Goal: Answer question/provide support: Share knowledge or assist other users

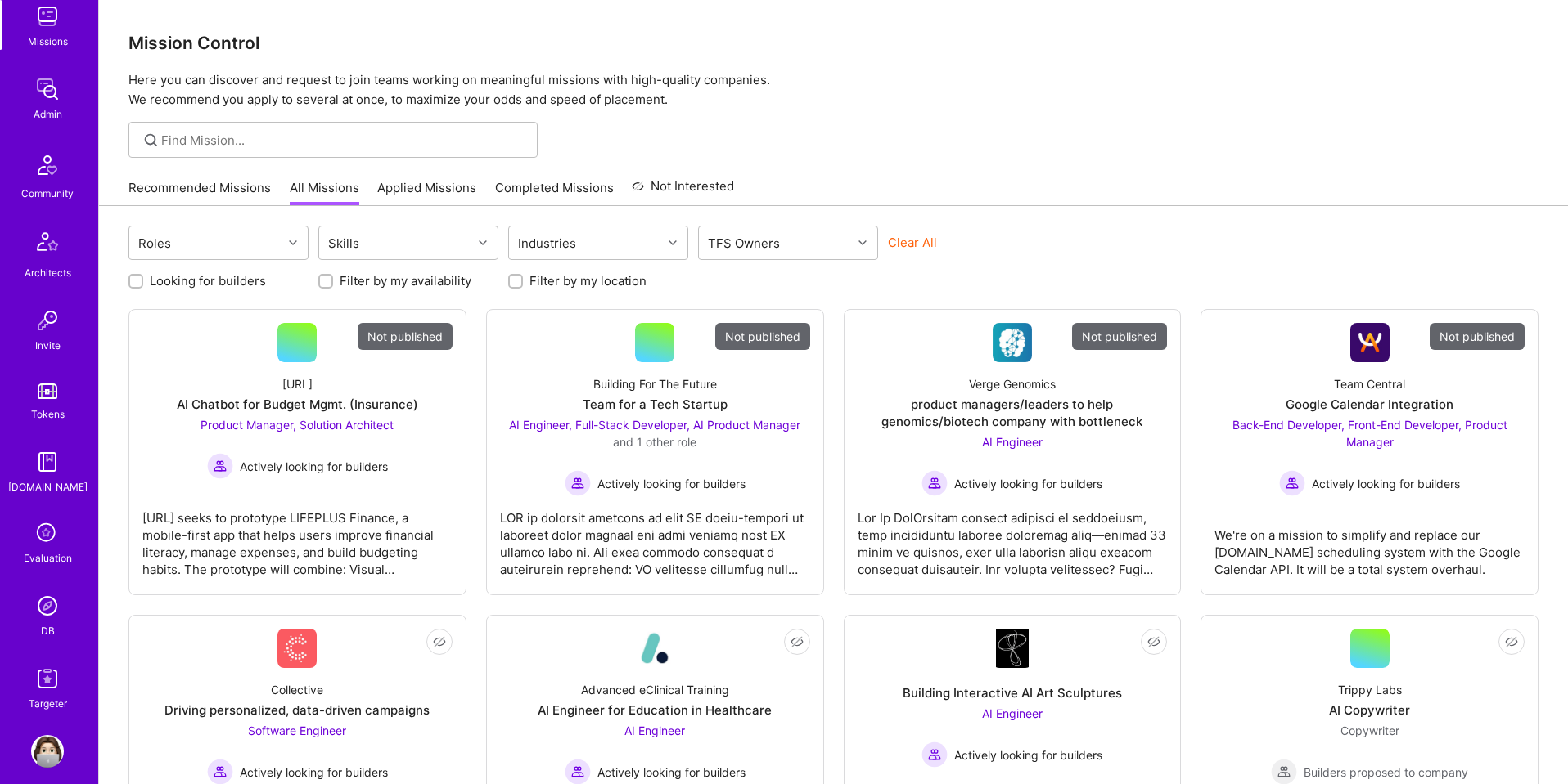
scroll to position [260, 0]
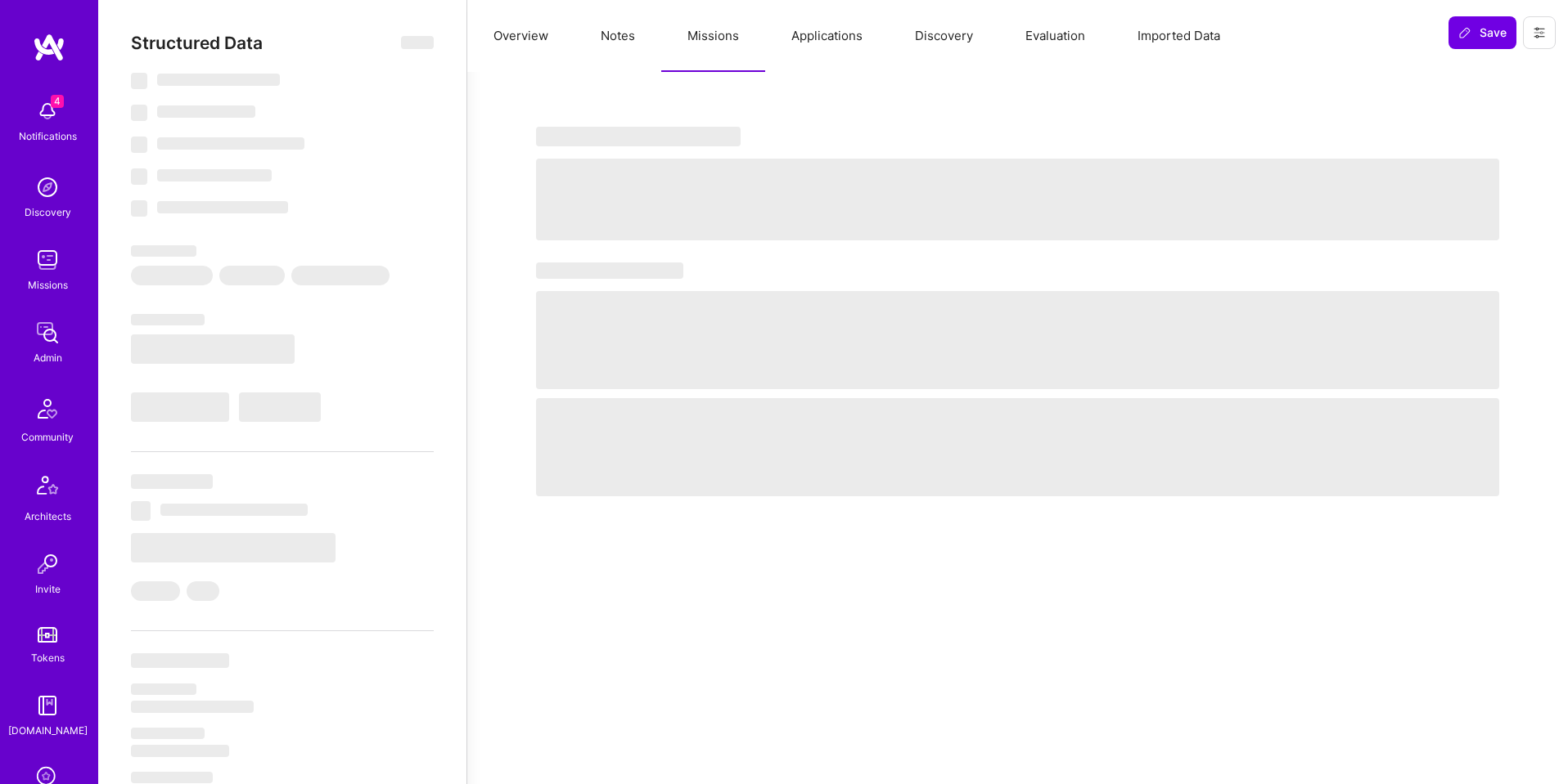
select select "Right Now"
select select "4"
select select "7"
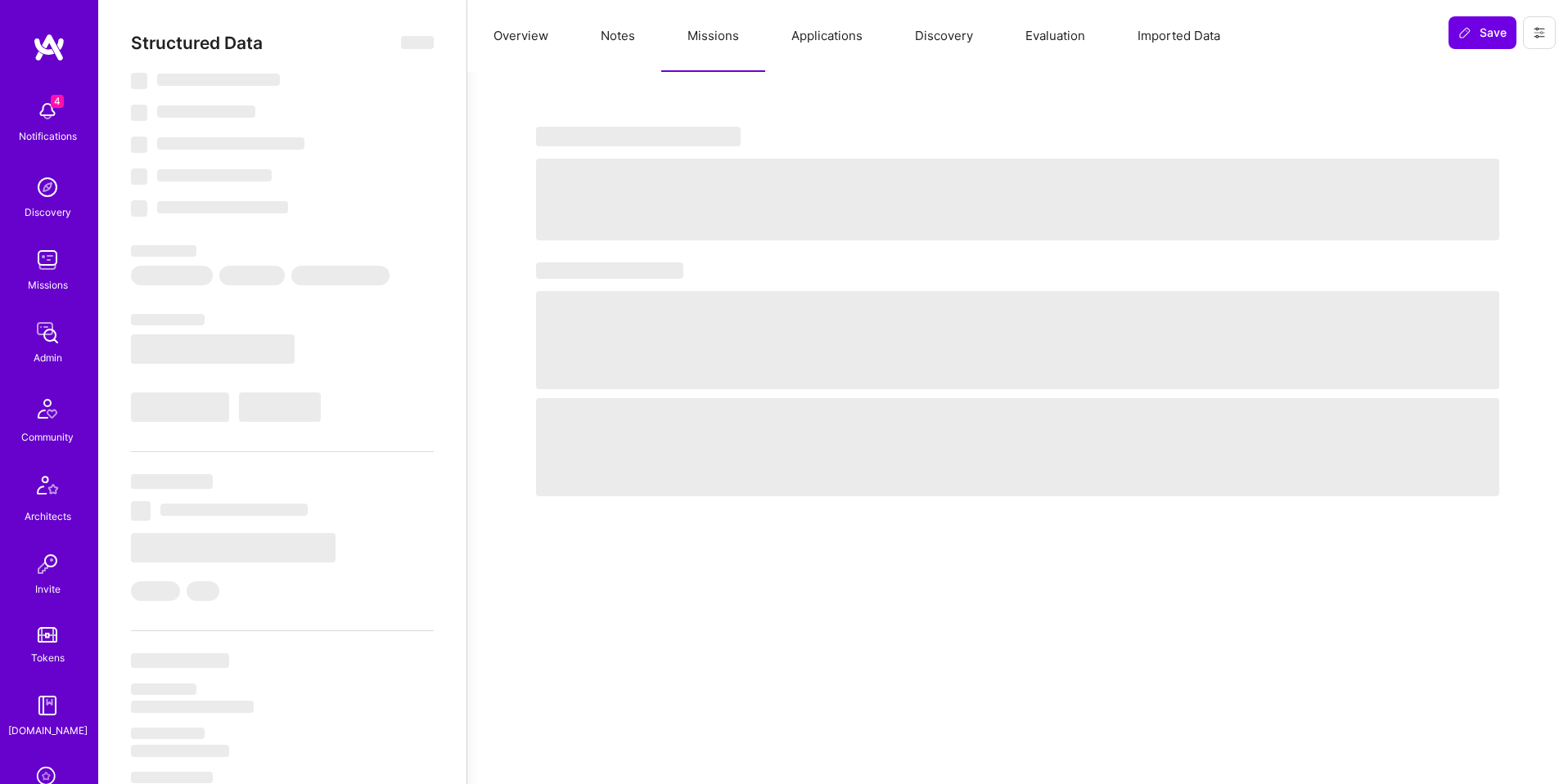
select select "DE"
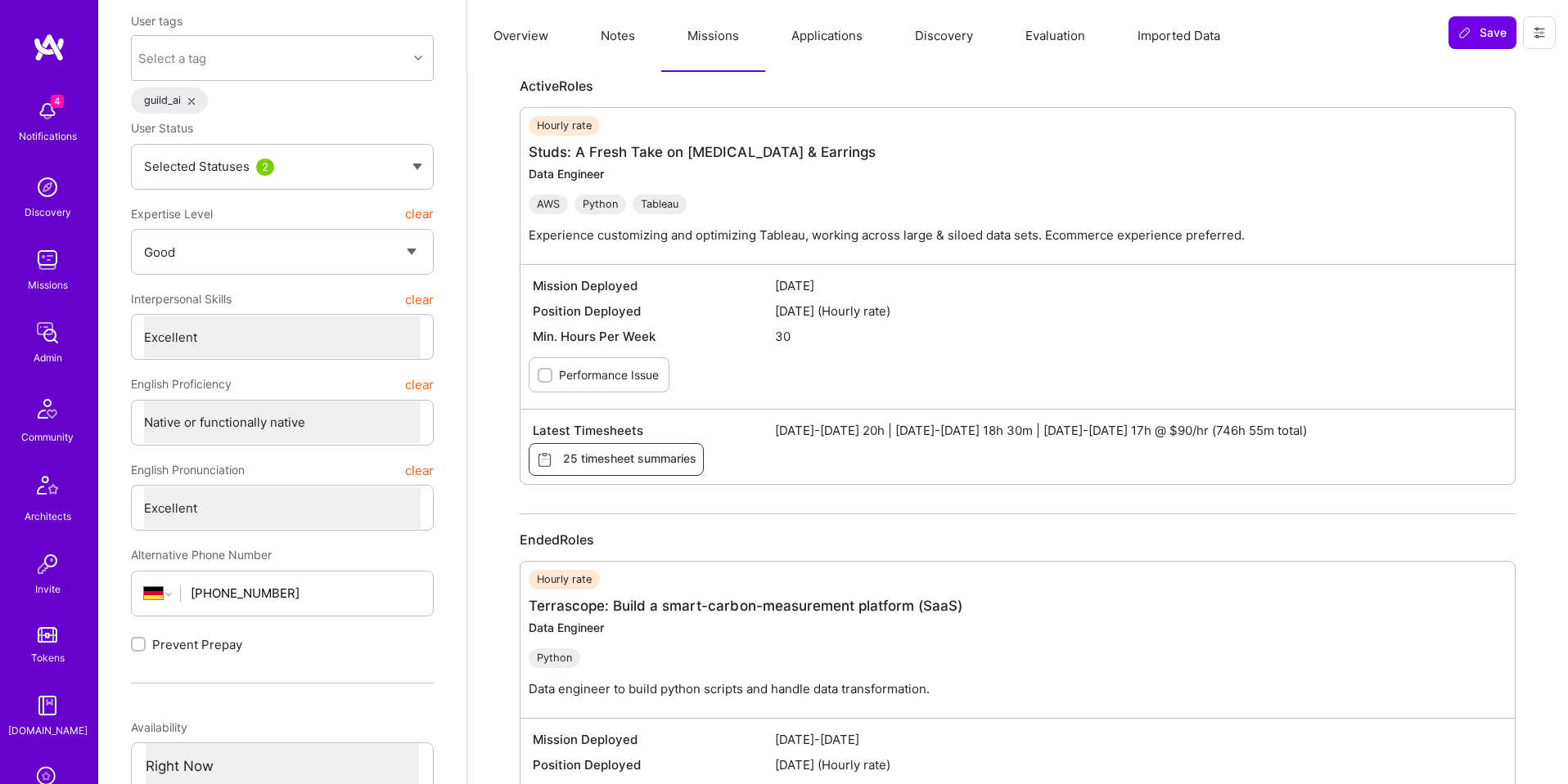
scroll to position [169, 0]
click at [792, 157] on link "Studs: A Fresh Take on [MEDICAL_DATA] & Earrings" at bounding box center [702, 153] width 347 height 17
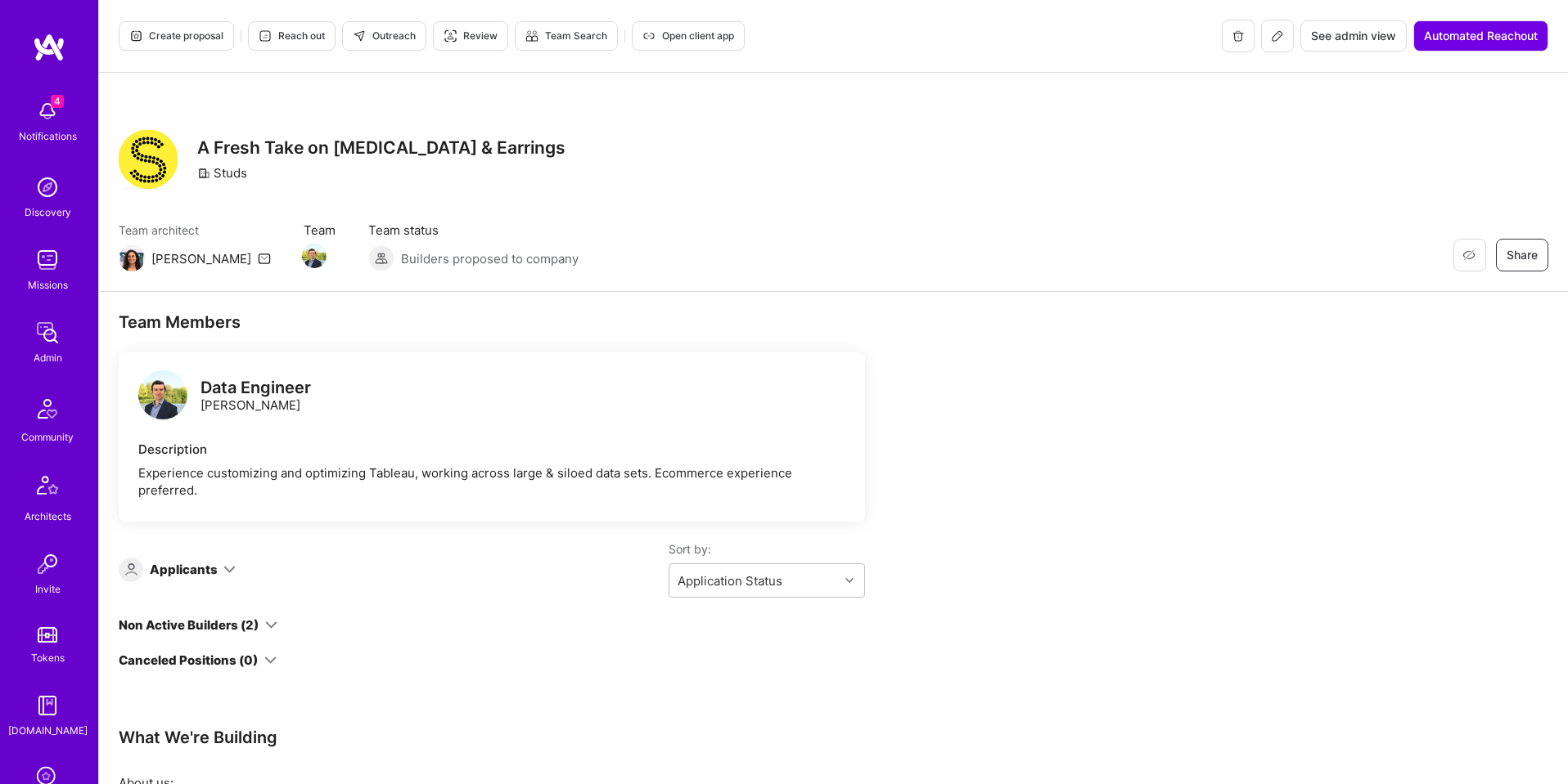
click at [1325, 32] on span "See admin view" at bounding box center [1354, 36] width 85 height 17
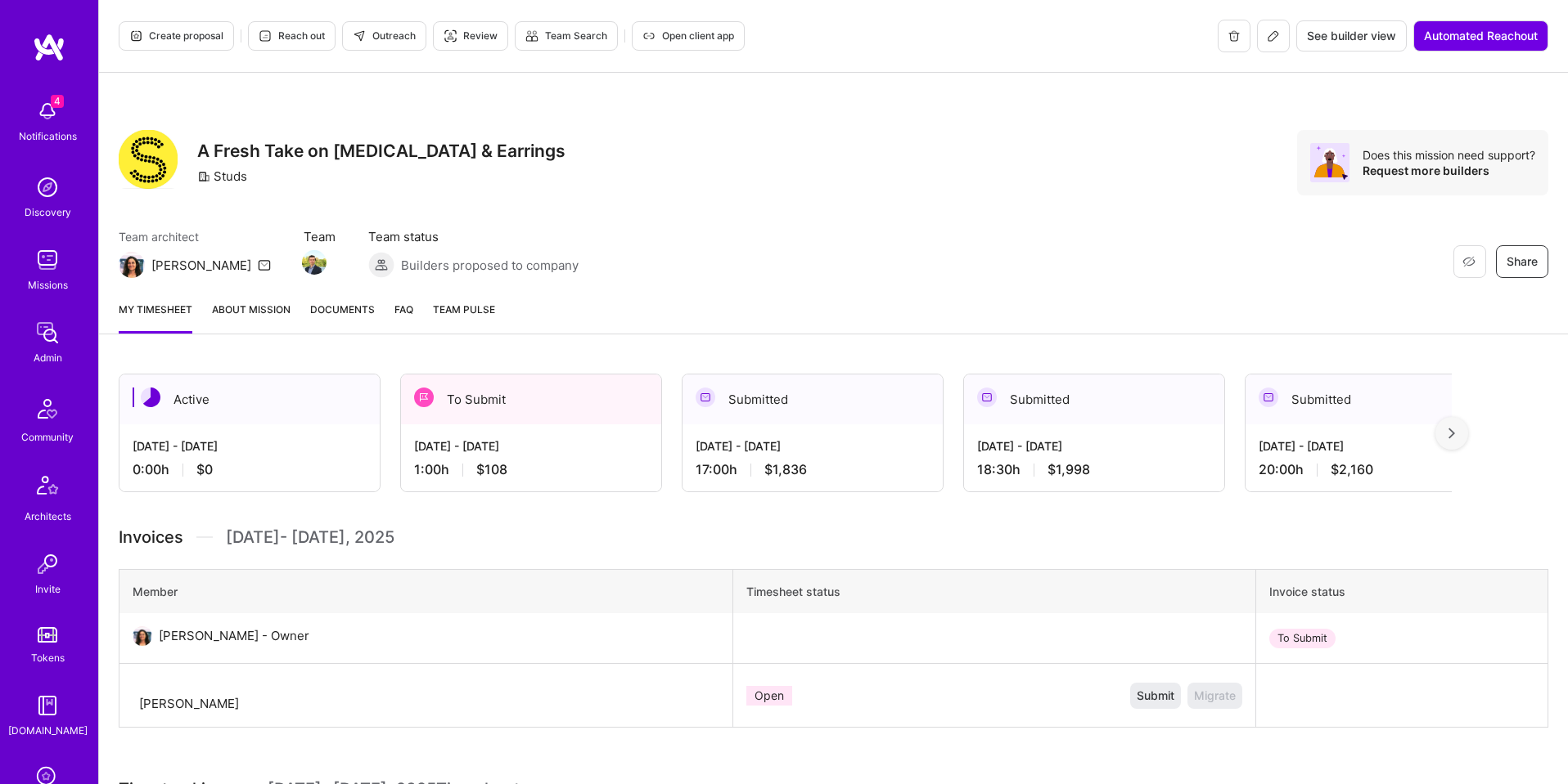
click at [324, 319] on link "Documents" at bounding box center [343, 316] width 65 height 32
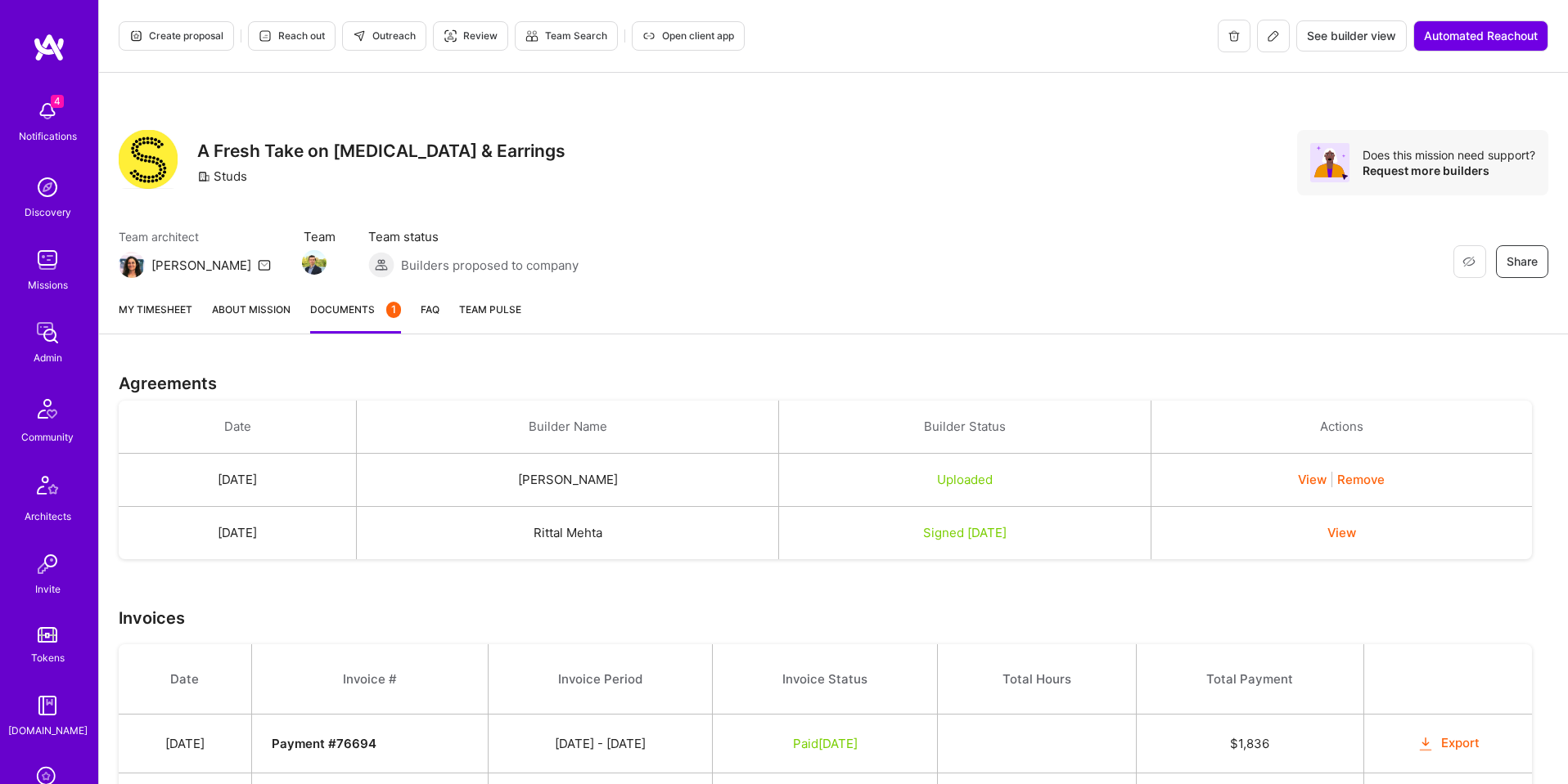
click at [155, 308] on link "My timesheet" at bounding box center [155, 316] width 73 height 32
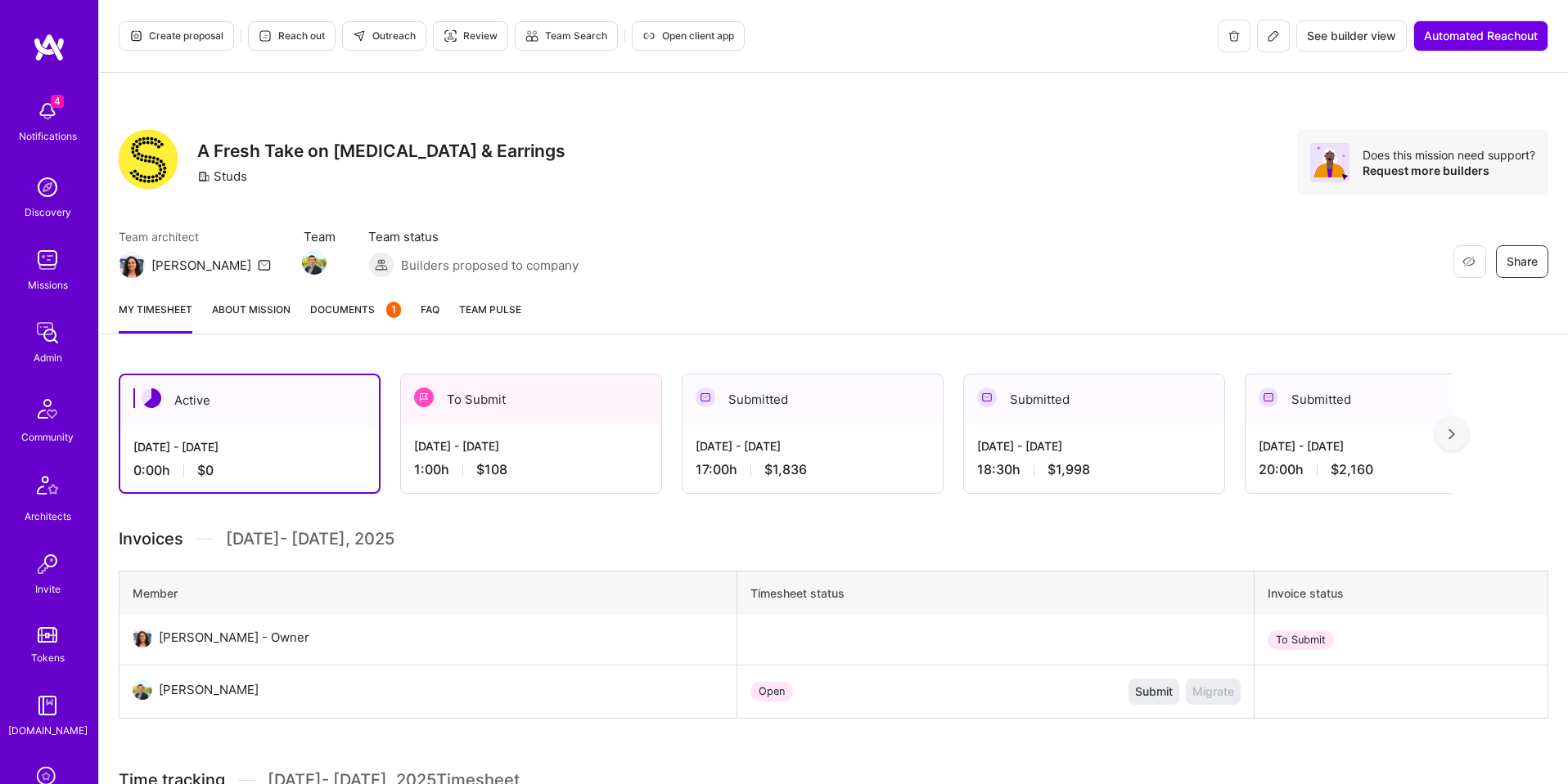
click at [1455, 434] on div at bounding box center [1451, 433] width 32 height 32
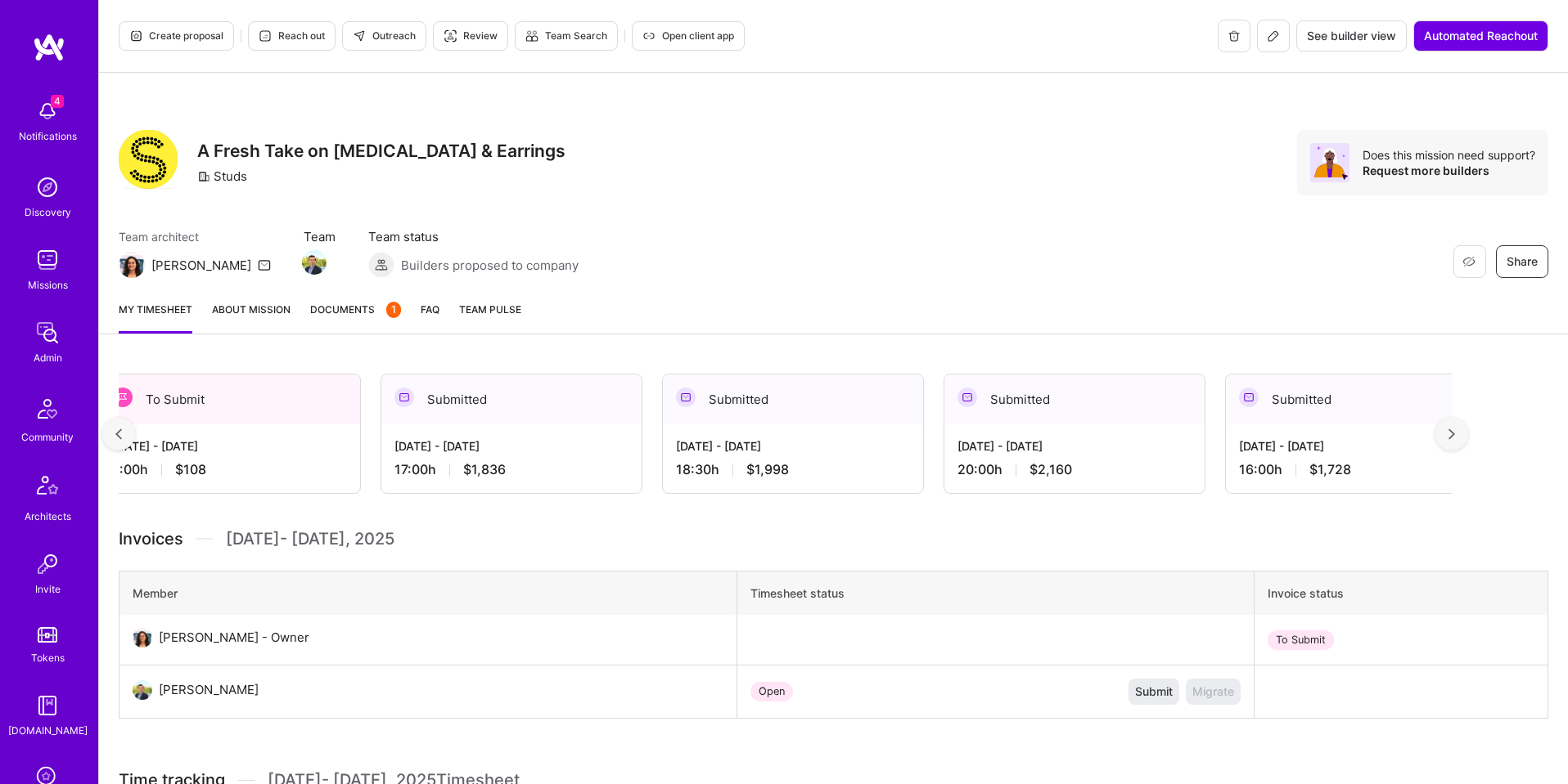
click at [1455, 434] on div at bounding box center [1451, 433] width 32 height 32
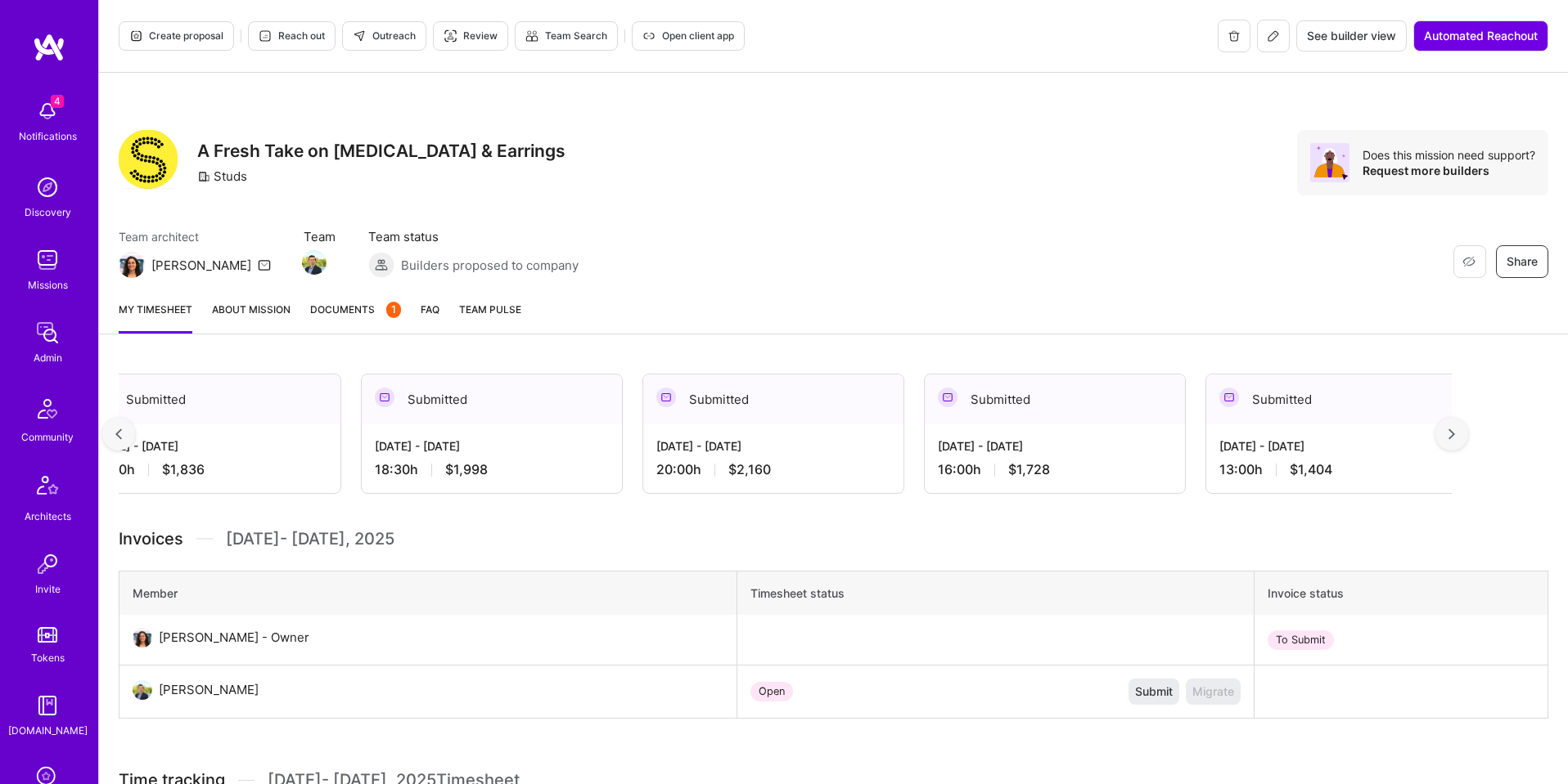
click at [1455, 434] on div at bounding box center [1451, 433] width 32 height 32
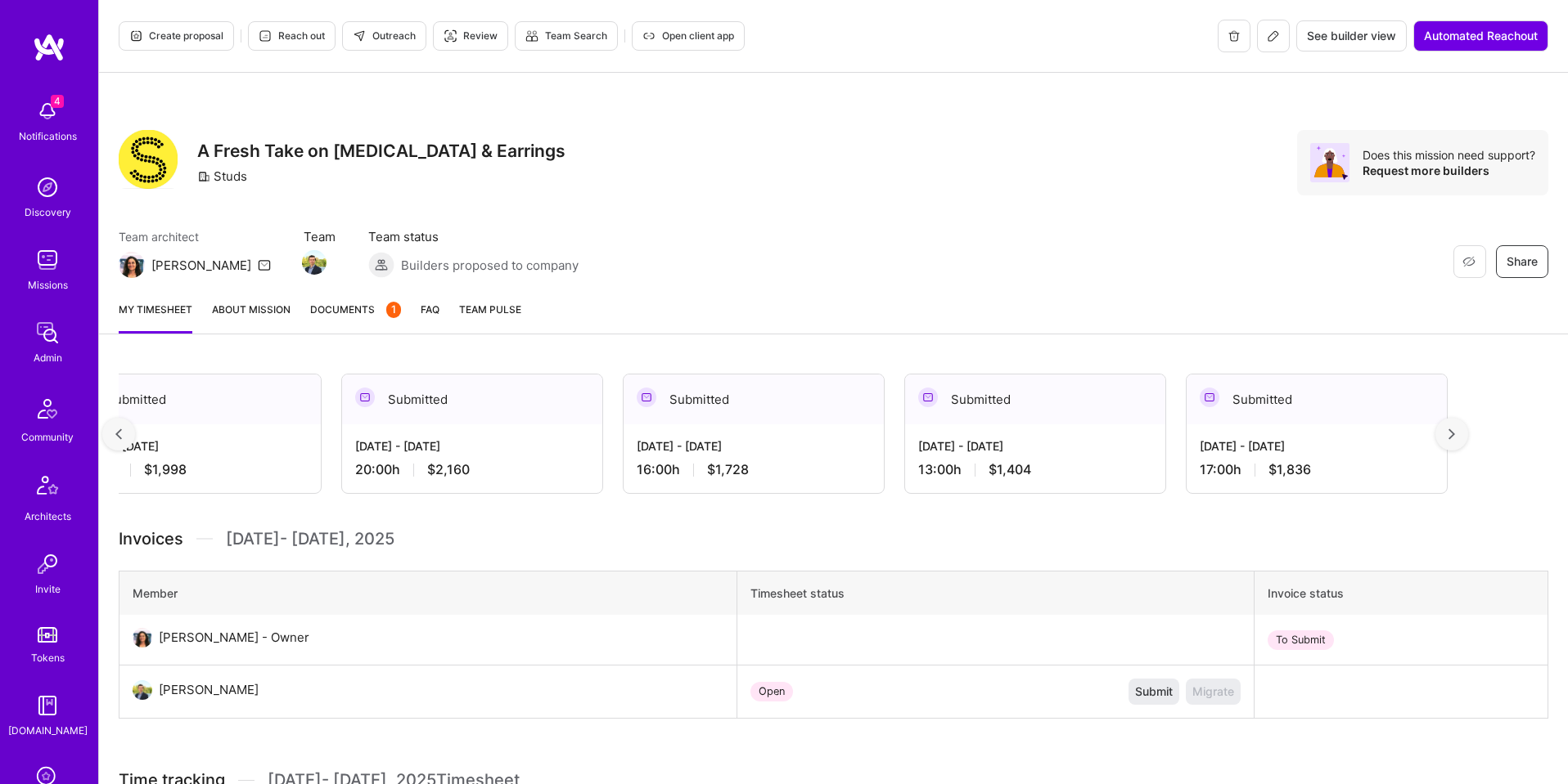
click at [1455, 434] on div at bounding box center [1451, 433] width 32 height 32
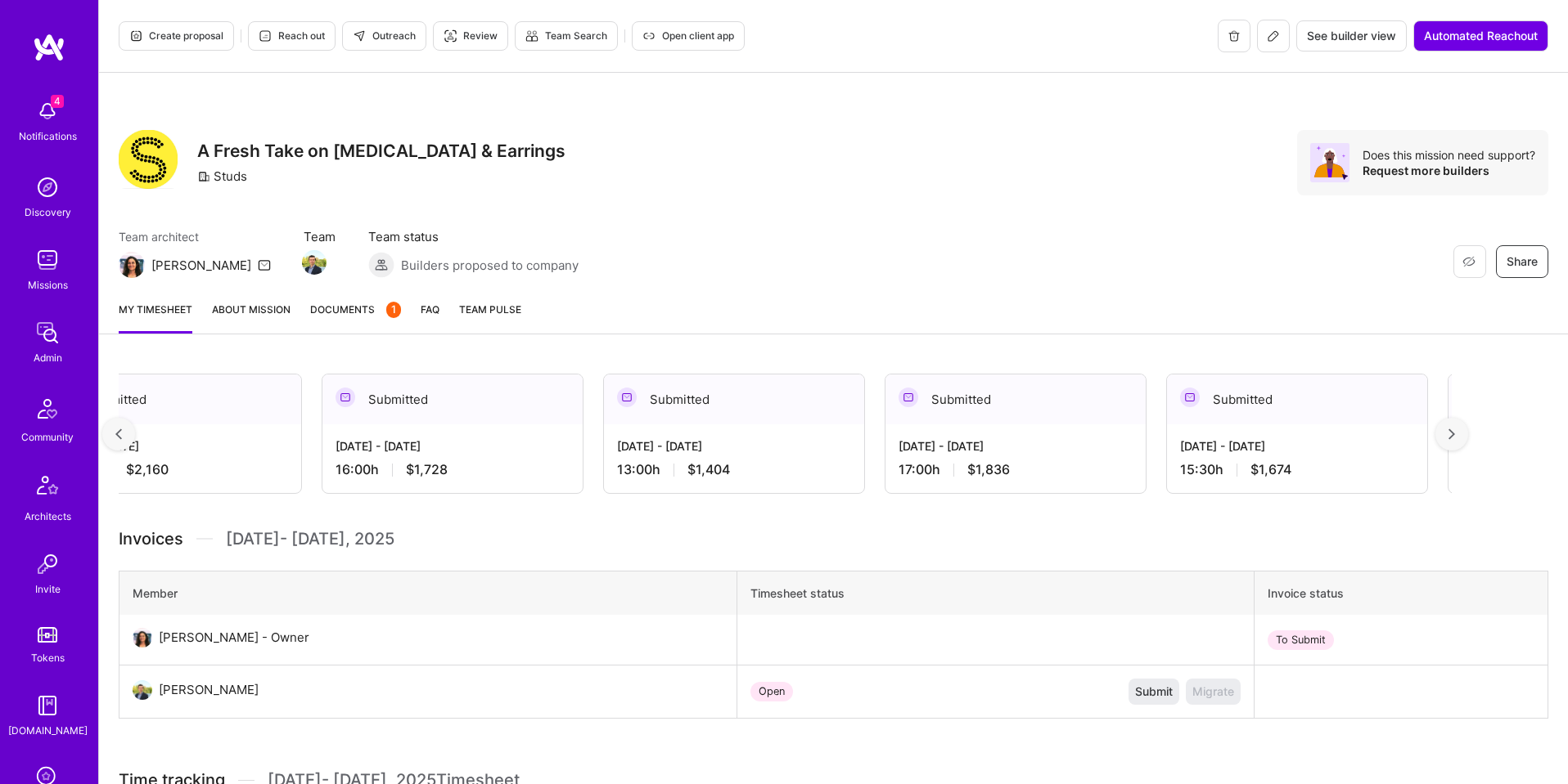
click at [1455, 434] on div at bounding box center [1451, 433] width 32 height 32
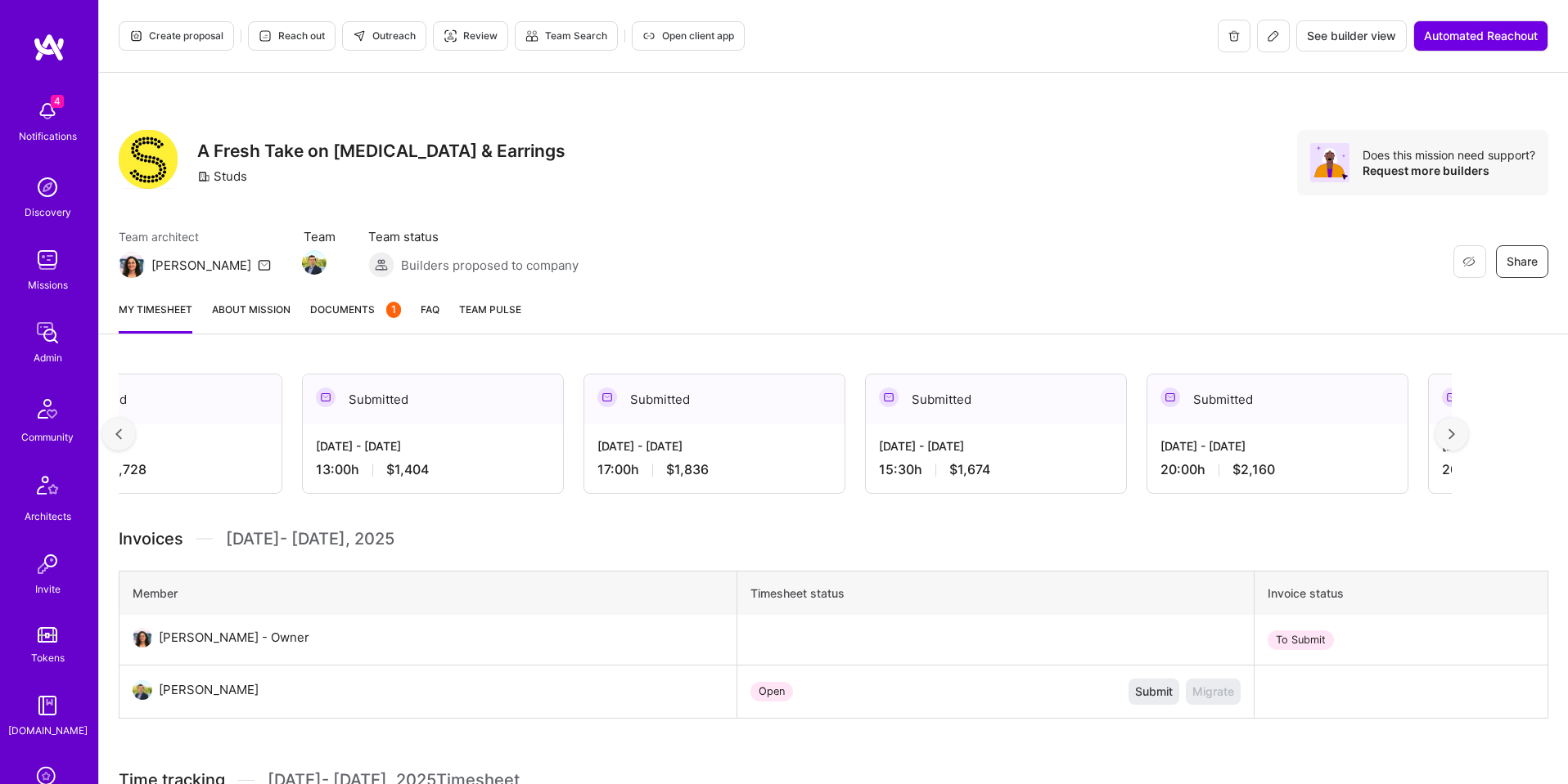
click at [1455, 433] on div at bounding box center [1451, 433] width 32 height 32
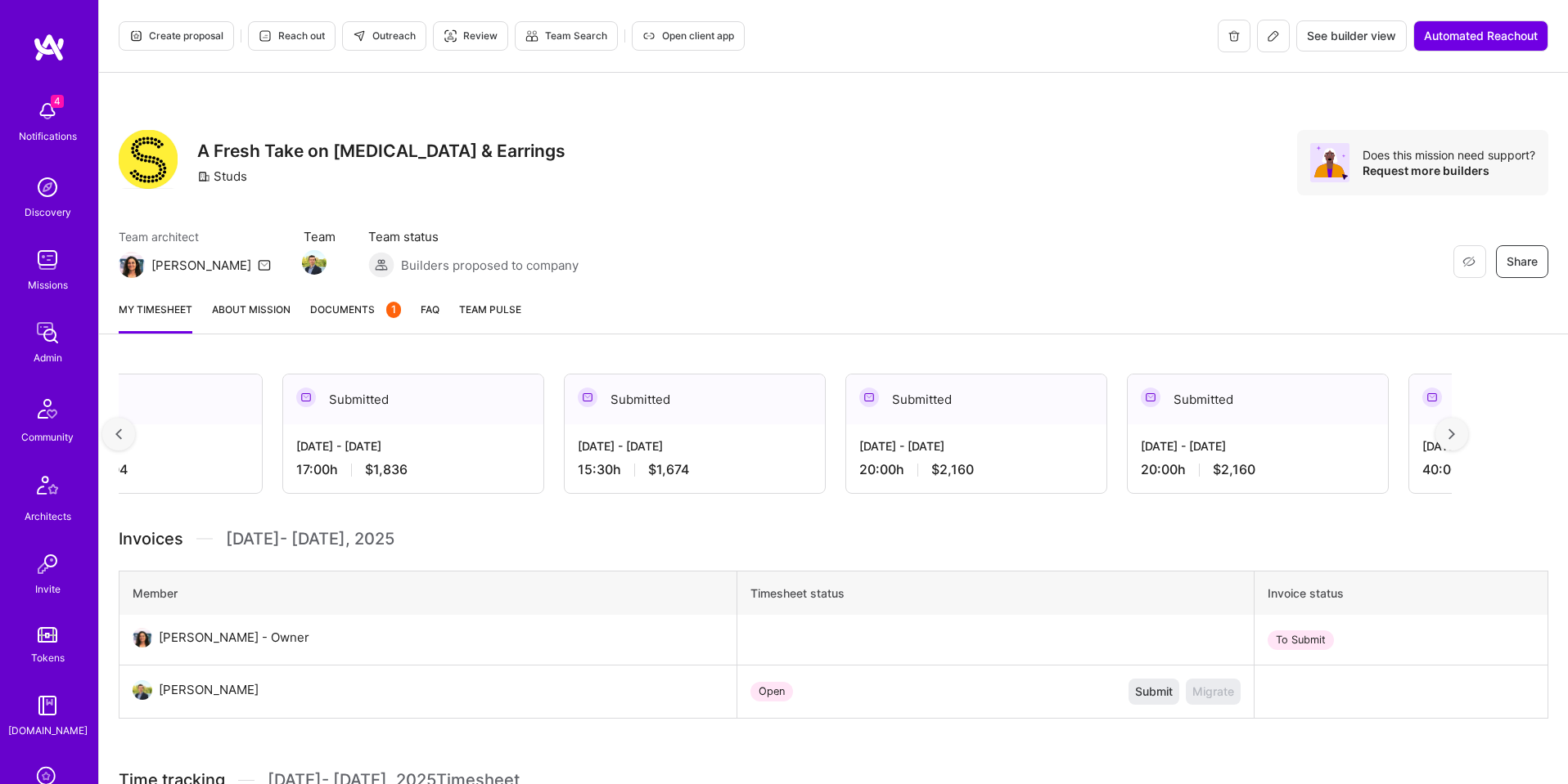
click at [1455, 434] on div at bounding box center [1451, 433] width 32 height 32
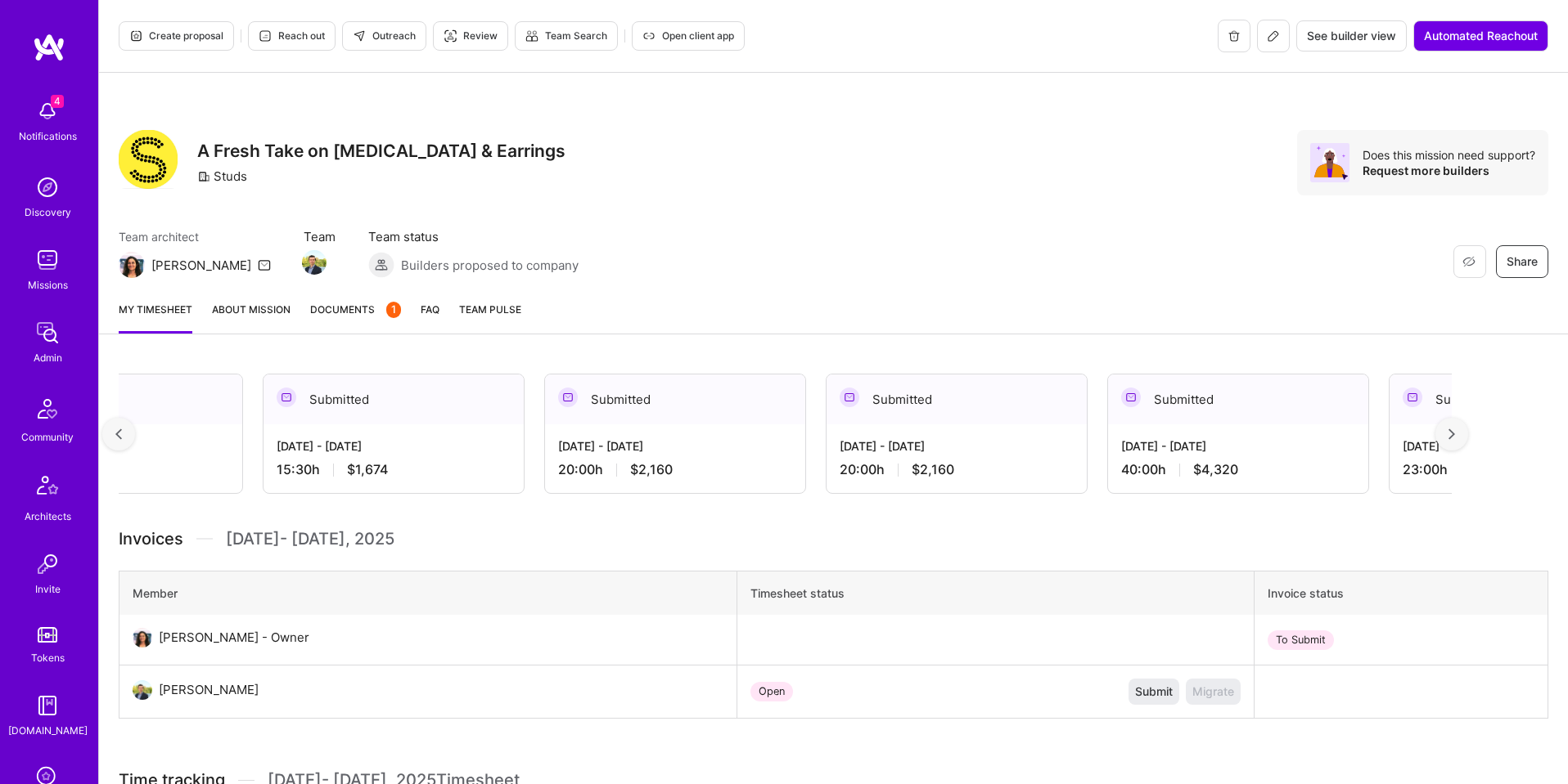
click at [1455, 434] on div at bounding box center [1451, 433] width 32 height 32
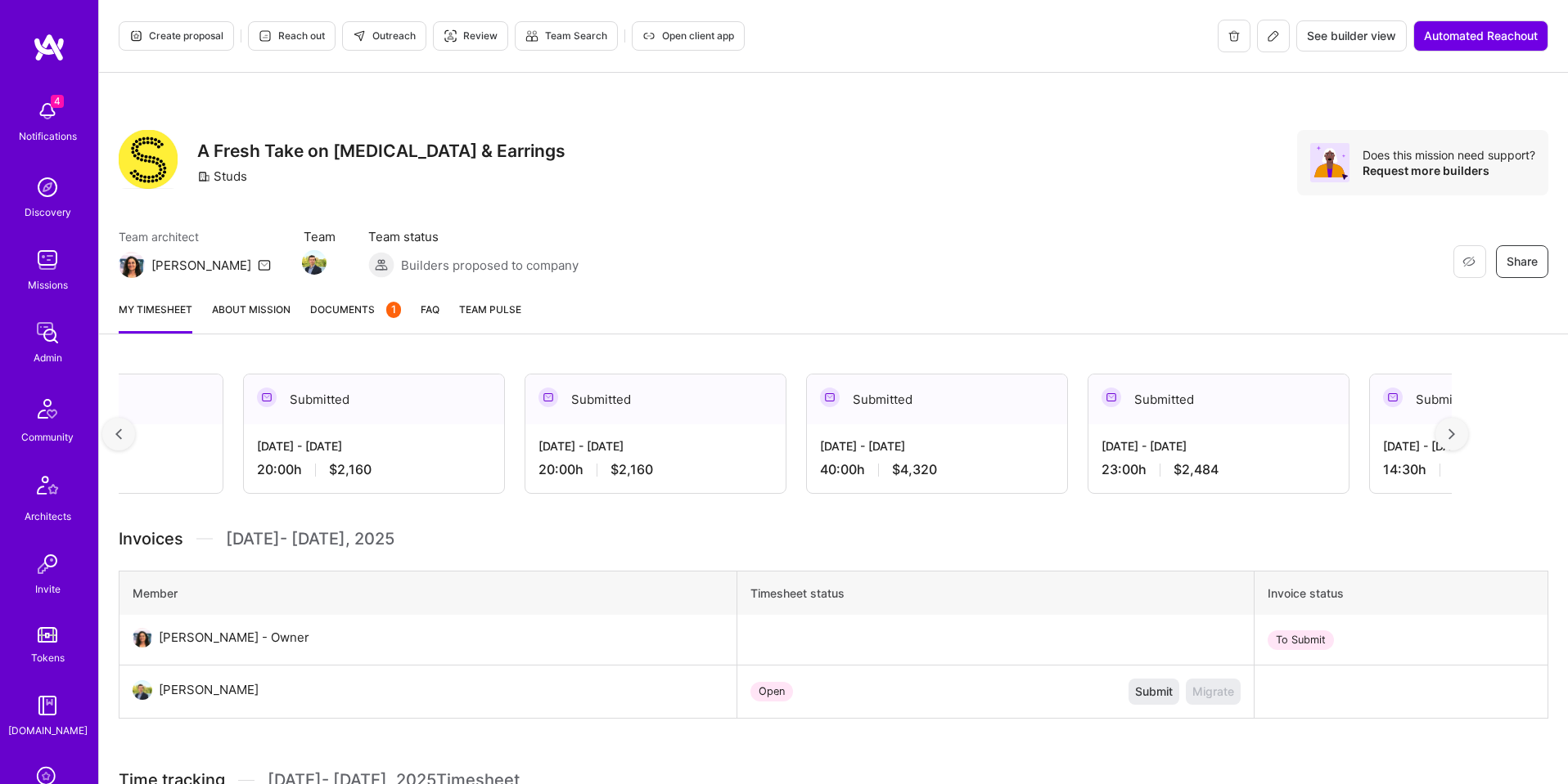
scroll to position [1, 0]
click at [1268, 39] on icon at bounding box center [1273, 35] width 10 height 10
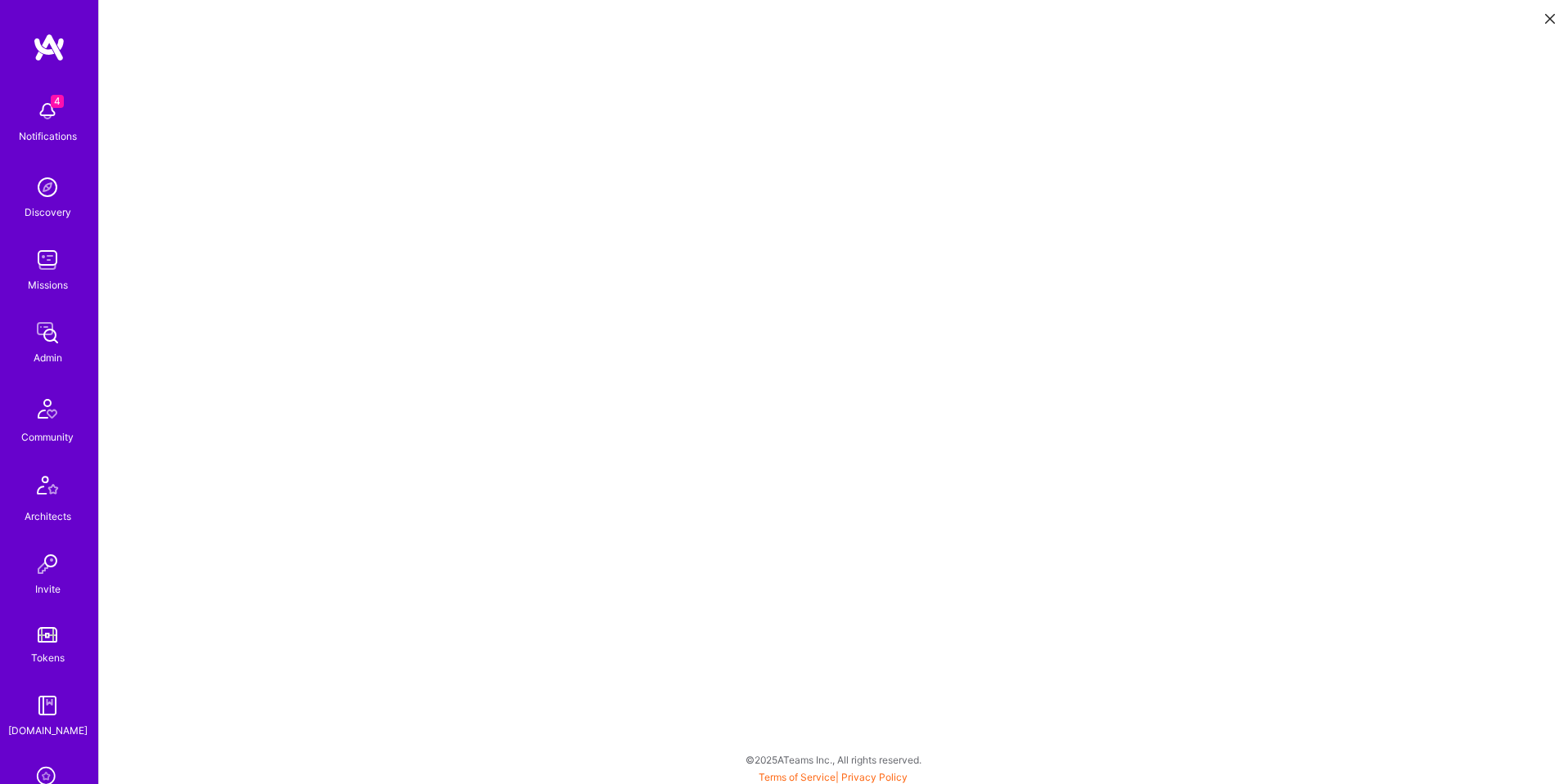
click at [1548, 18] on icon at bounding box center [1549, 19] width 10 height 10
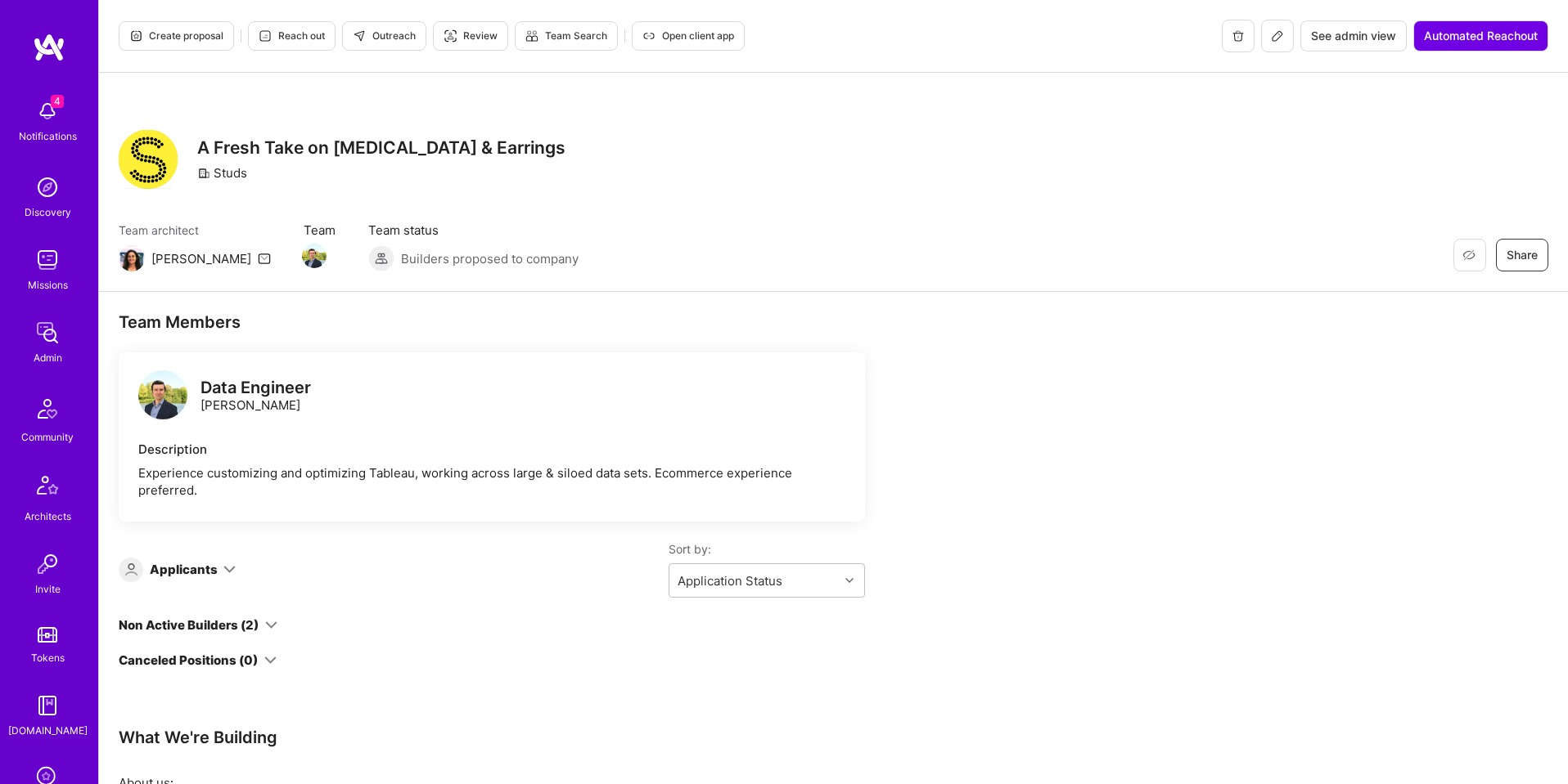
click at [1348, 34] on span "See admin view" at bounding box center [1354, 36] width 85 height 17
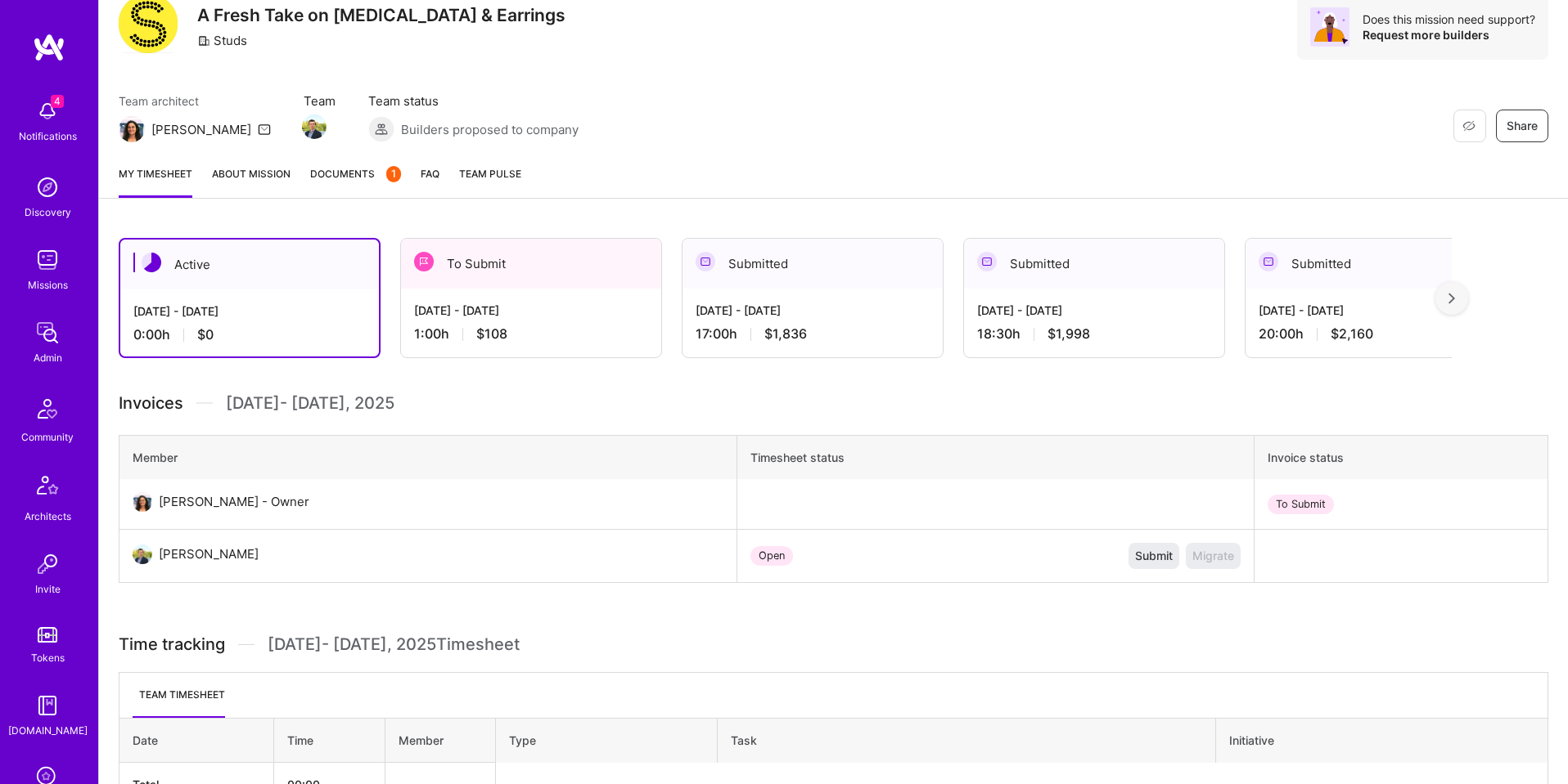
scroll to position [238, 0]
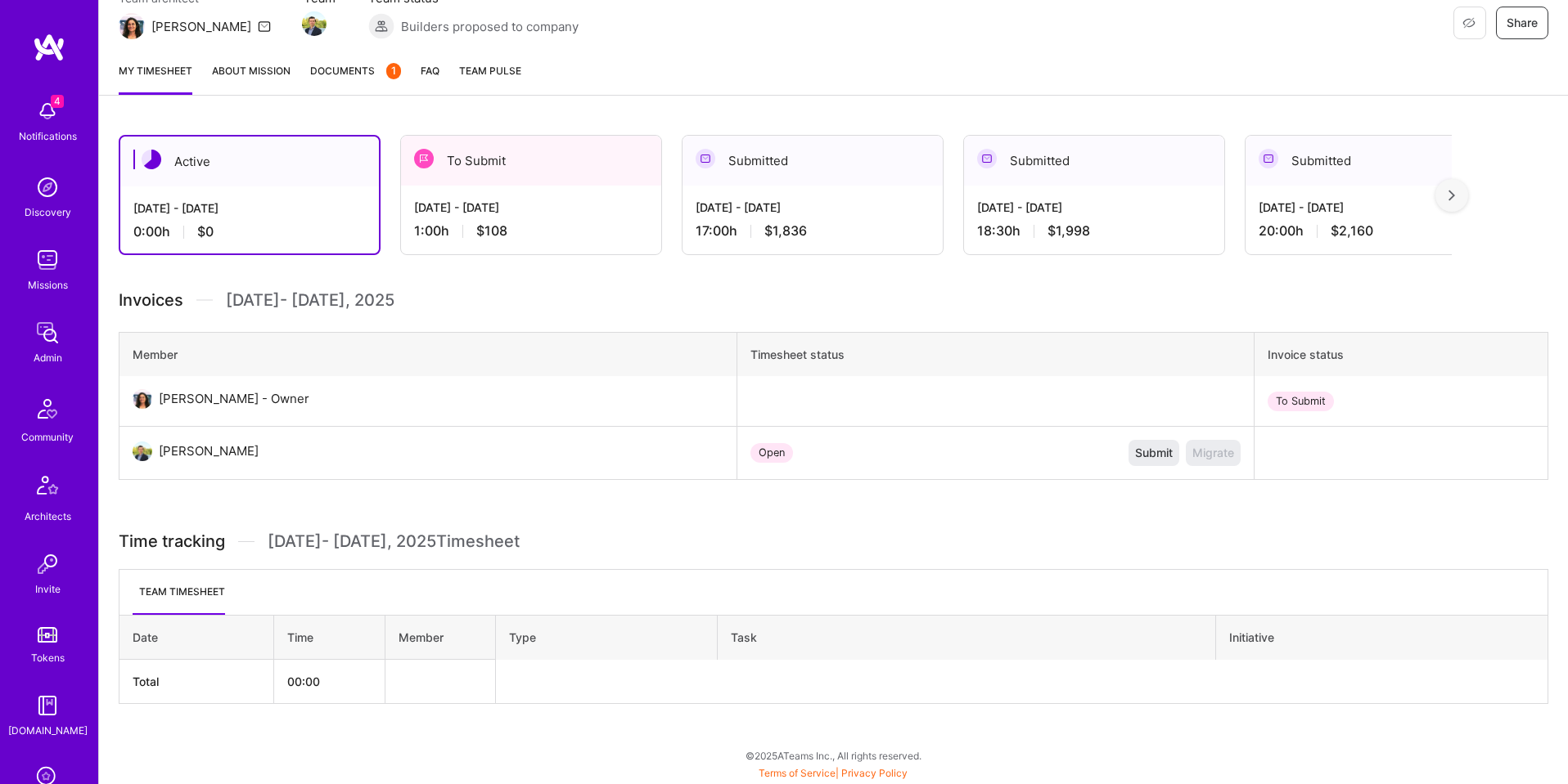
click at [561, 204] on div "[DATE] - [DATE]" at bounding box center [531, 207] width 234 height 18
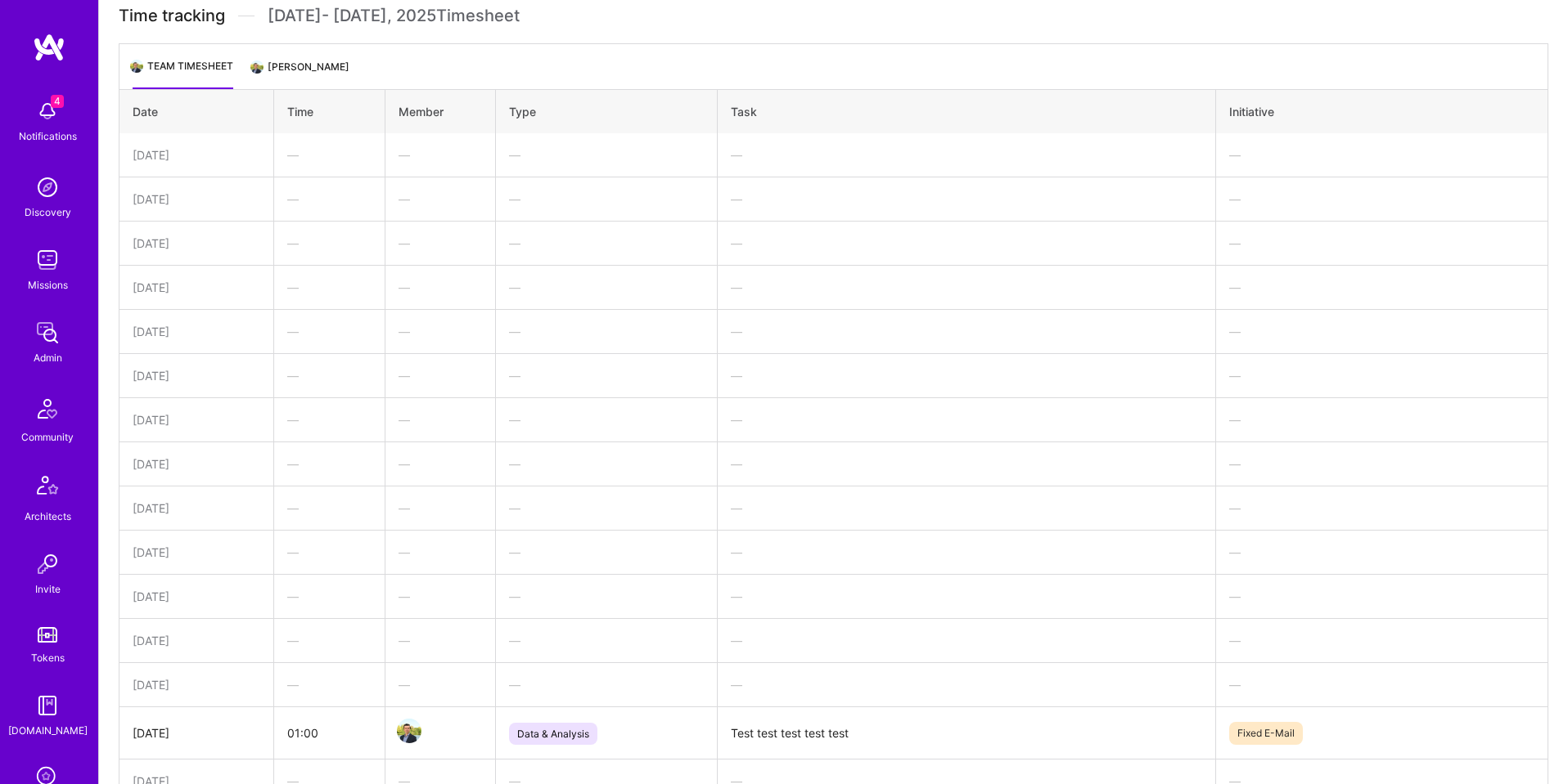
scroll to position [1082, 0]
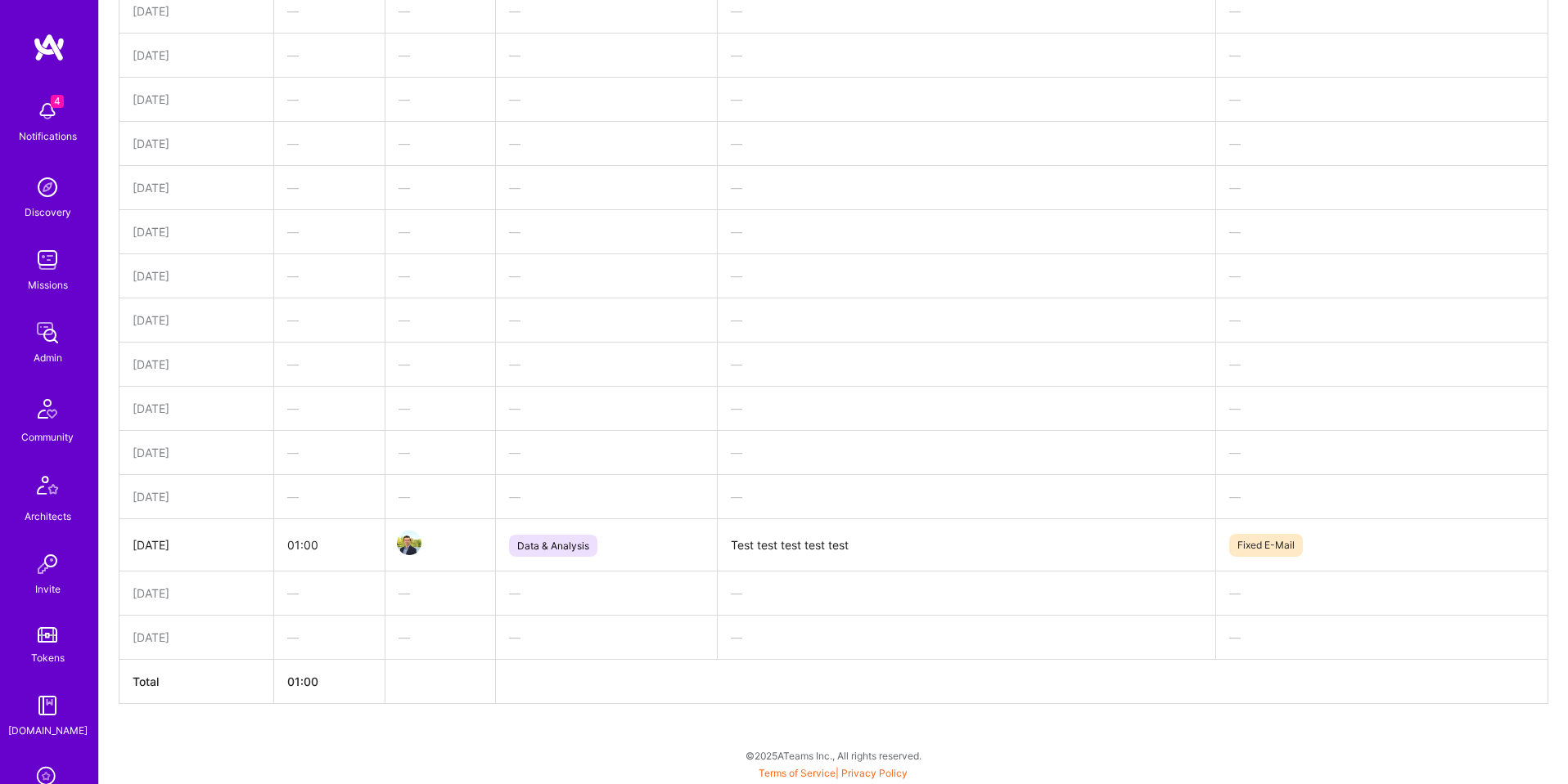
click at [217, 549] on div "[DATE]" at bounding box center [196, 545] width 127 height 18
click at [203, 546] on div "[DATE]" at bounding box center [196, 545] width 127 height 18
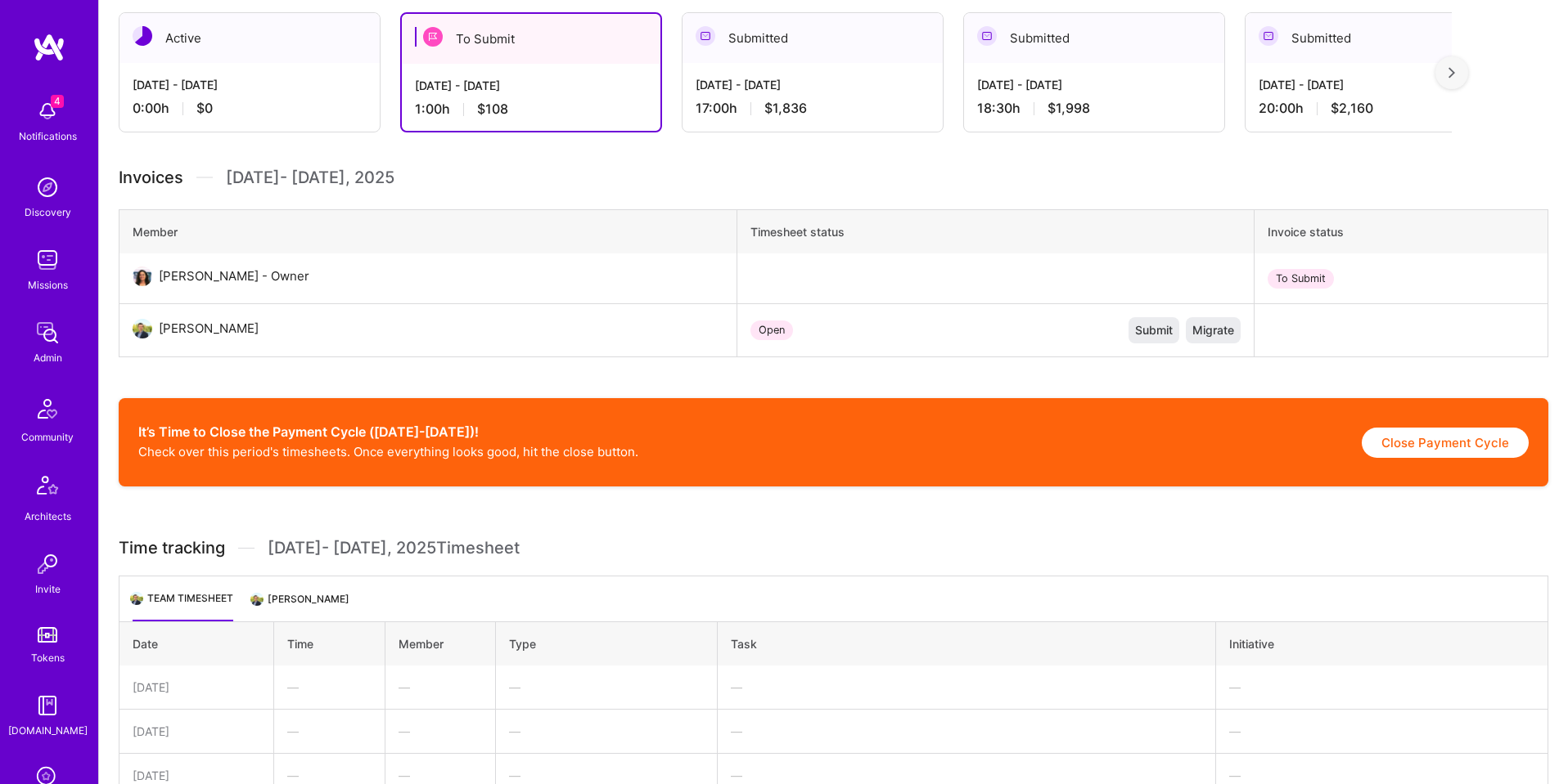
scroll to position [361, 0]
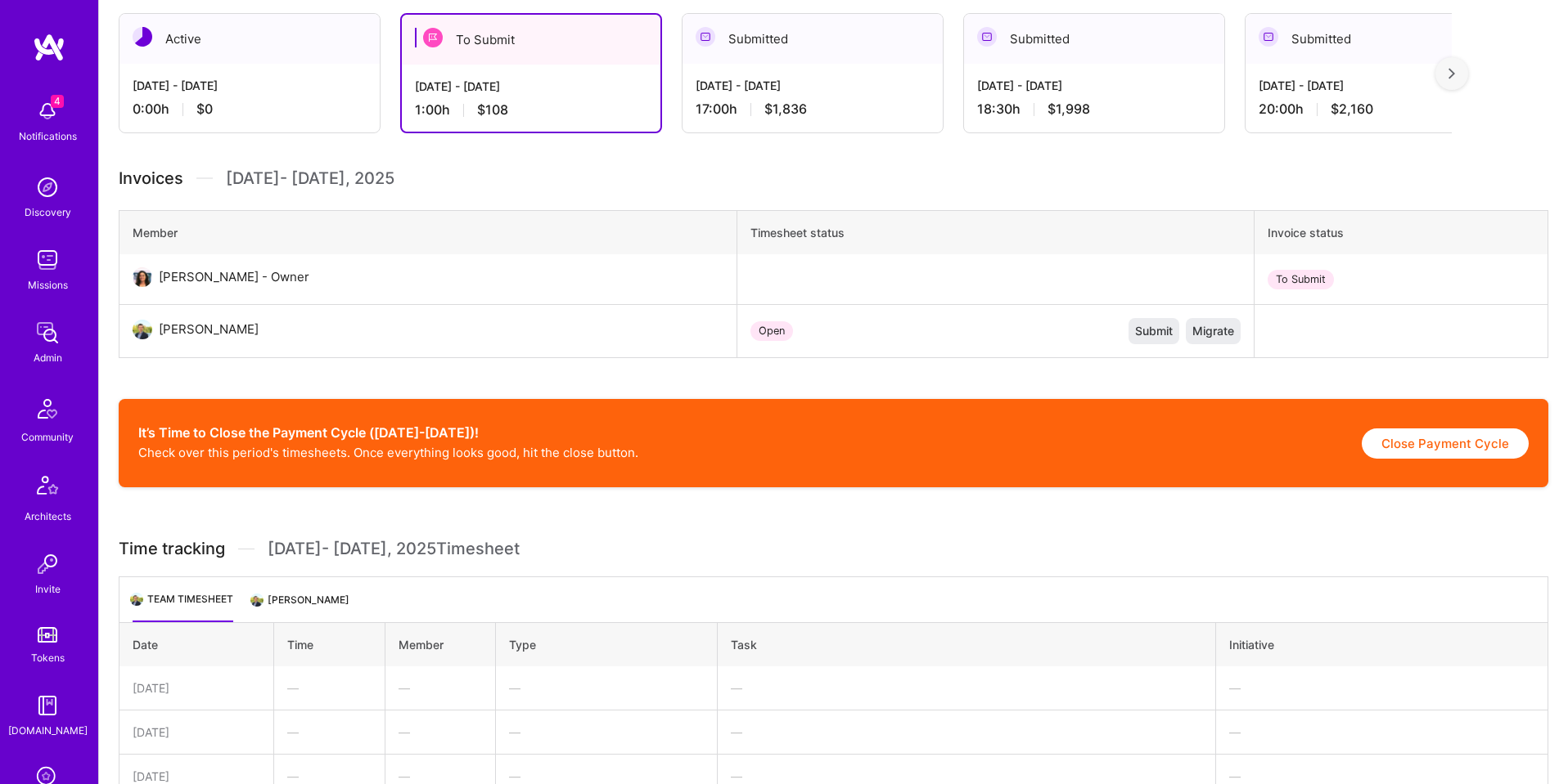
click at [287, 605] on li "[PERSON_NAME]" at bounding box center [301, 606] width 97 height 32
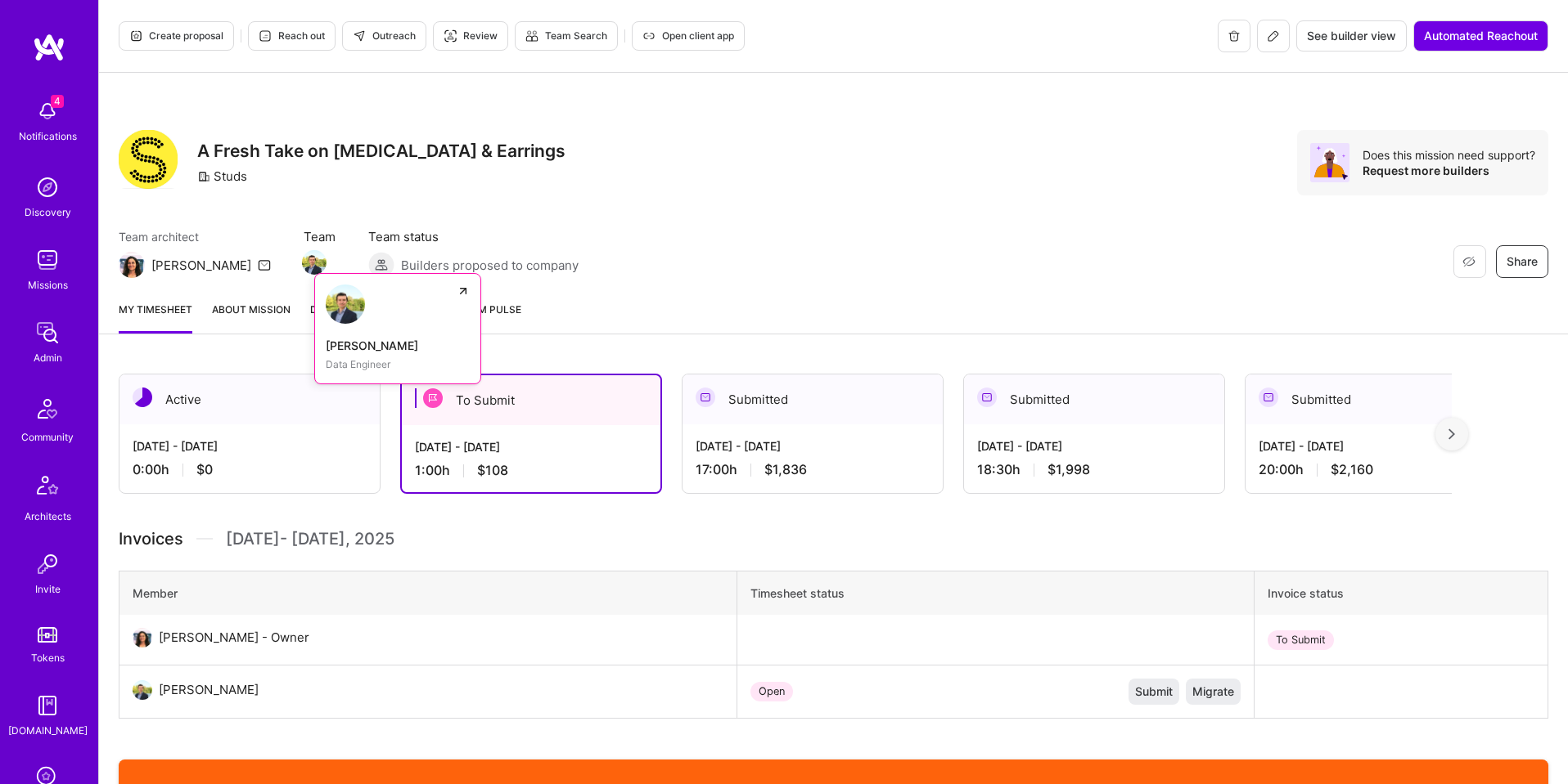
scroll to position [1, 0]
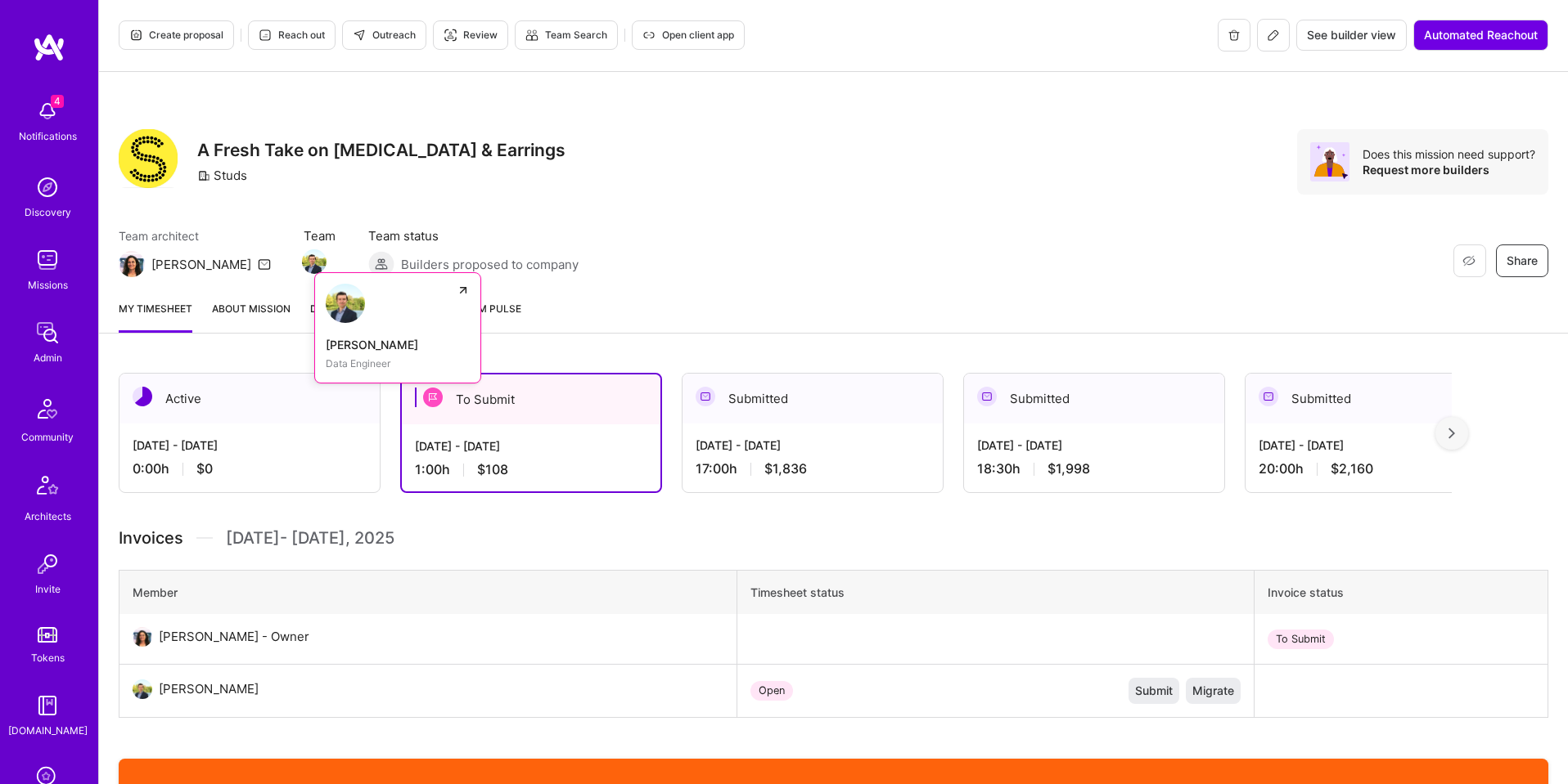
click at [302, 265] on img at bounding box center [314, 262] width 24 height 24
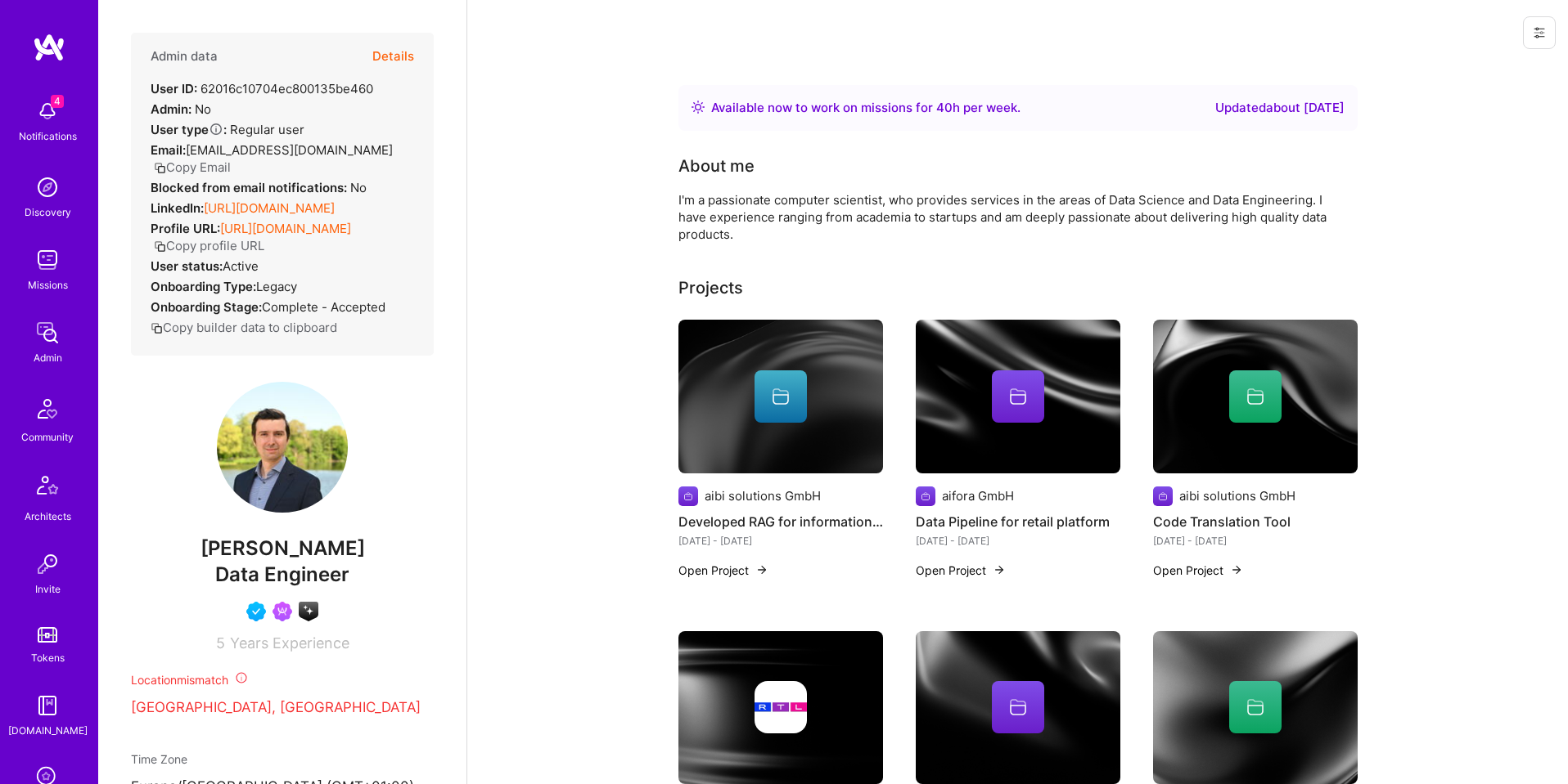
click at [1557, 34] on div at bounding box center [1536, 32] width 64 height 66
click at [1538, 35] on icon at bounding box center [1539, 32] width 13 height 13
click at [1432, 71] on button "Login as Kiril" at bounding box center [1479, 70] width 151 height 42
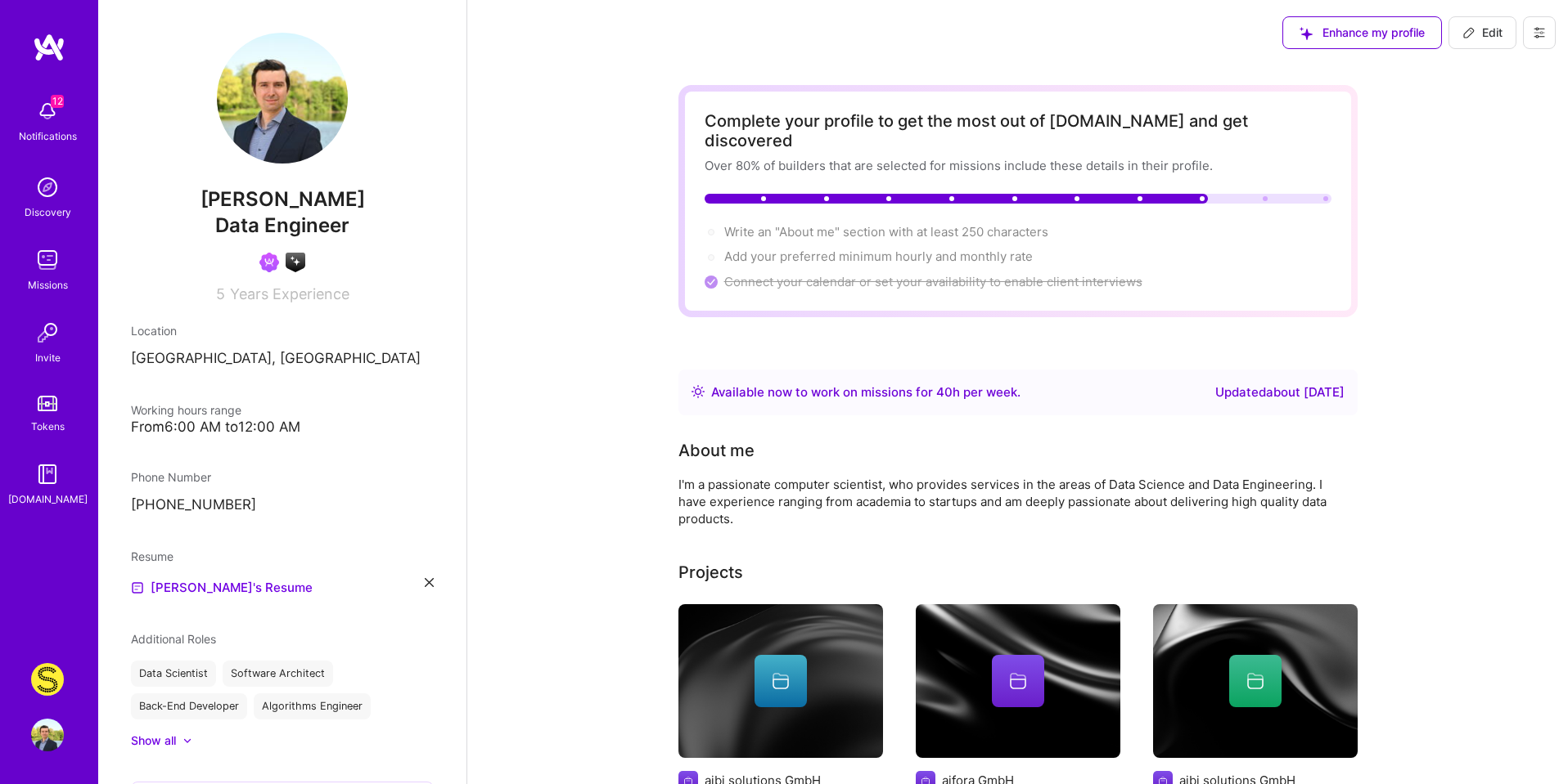
click at [51, 679] on img at bounding box center [46, 679] width 32 height 32
